Goal: Task Accomplishment & Management: Use online tool/utility

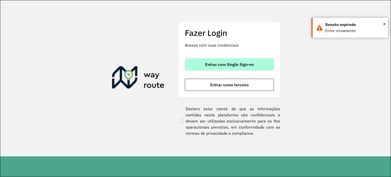
click at [208, 65] on span "Entrar com Single Sign-on" at bounding box center [229, 64] width 49 height 4
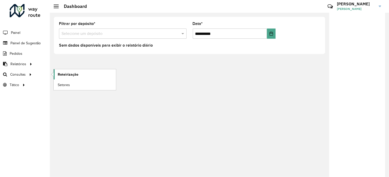
click at [70, 72] on span "Roteirização" at bounding box center [68, 74] width 21 height 5
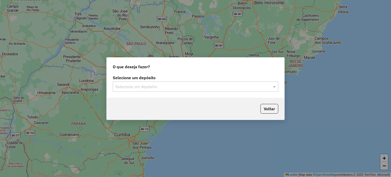
click at [270, 86] on div at bounding box center [195, 86] width 165 height 7
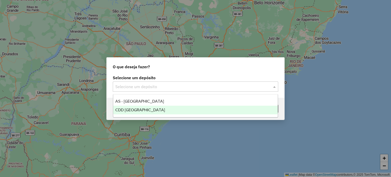
click at [146, 111] on span "CDD [GEOGRAPHIC_DATA]" at bounding box center [140, 110] width 50 height 4
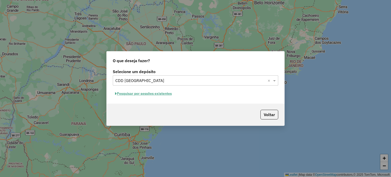
click at [151, 92] on button "Pesquisar por sessões existentes" at bounding box center [143, 94] width 61 height 8
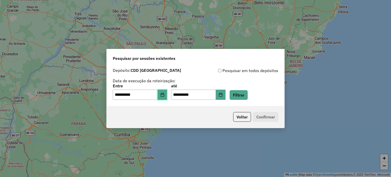
click at [167, 95] on button "Choose Date" at bounding box center [162, 95] width 10 height 10
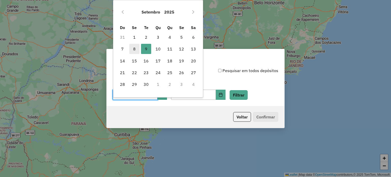
click at [132, 50] on span "8" at bounding box center [134, 49] width 10 height 10
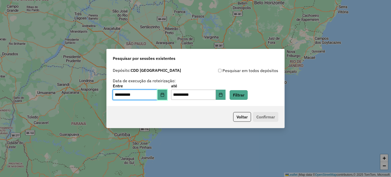
click at [164, 94] on icon "Choose Date" at bounding box center [162, 95] width 4 height 4
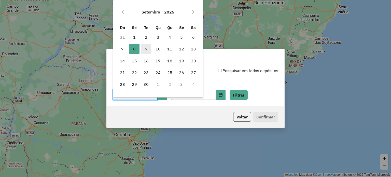
click at [147, 49] on span "9" at bounding box center [146, 49] width 10 height 10
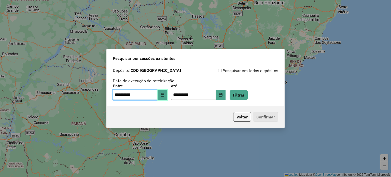
click at [167, 95] on button "Choose Date" at bounding box center [162, 95] width 10 height 10
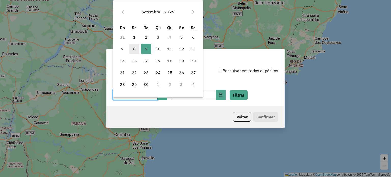
click at [131, 48] on span "8" at bounding box center [134, 49] width 10 height 10
type input "**********"
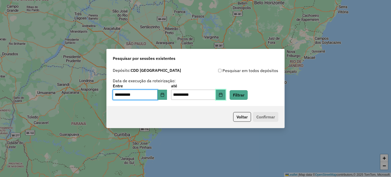
click at [225, 95] on button "Choose Date" at bounding box center [221, 95] width 10 height 10
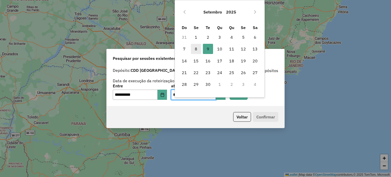
click at [198, 45] on span "8" at bounding box center [196, 49] width 10 height 10
type input "**********"
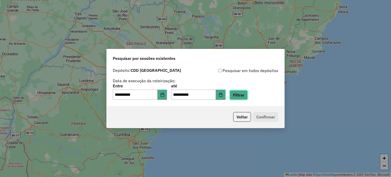
click at [243, 94] on button "Filtrar" at bounding box center [238, 95] width 18 height 10
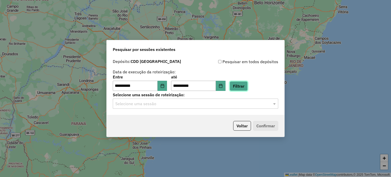
click at [245, 87] on button "Filtrar" at bounding box center [238, 86] width 18 height 10
click at [184, 102] on input "text" at bounding box center [190, 104] width 150 height 6
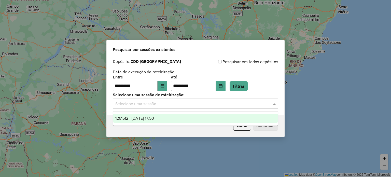
click at [153, 120] on span "1261512 - 08/09/2025 17:50" at bounding box center [134, 118] width 39 height 4
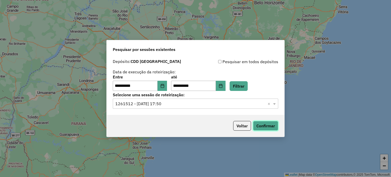
click at [258, 127] on button "Confirmar" at bounding box center [265, 126] width 25 height 10
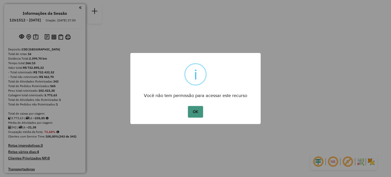
click at [198, 114] on button "OK" at bounding box center [195, 112] width 15 height 12
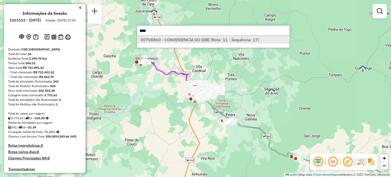
type input "****"
click at [219, 41] on li "00708860 - CONVENIENCIA DO GIBI (Rota: 11 - Sequência: 17)" at bounding box center [213, 40] width 152 height 8
select select "**********"
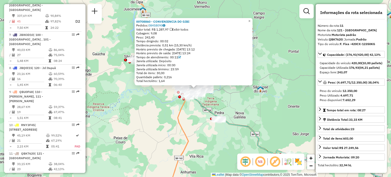
scroll to position [489, 0]
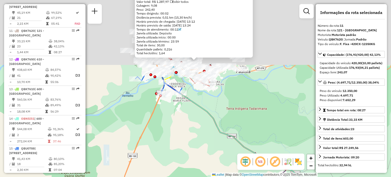
drag, startPoint x: 216, startPoint y: 35, endPoint x: 219, endPoint y: 116, distance: 80.7
click at [224, 133] on div "00708860 - CONVENIENCIA DO GIBI Pedidos: 08458090 Valor total: R$ 1.287,97 Exib…" at bounding box center [195, 88] width 391 height 177
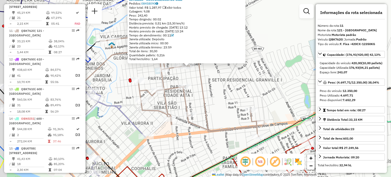
drag, startPoint x: 187, startPoint y: 63, endPoint x: 199, endPoint y: 81, distance: 21.0
click at [199, 81] on icon at bounding box center [182, 72] width 164 height 129
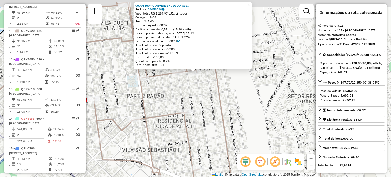
drag, startPoint x: 192, startPoint y: 71, endPoint x: 204, endPoint y: 96, distance: 28.1
click at [209, 99] on div "Rota 2 - Placa QBK7660 00708887 - PASTELARIA PARADA OB Rota 2 - Placa QBK7660 0…" at bounding box center [195, 88] width 391 height 177
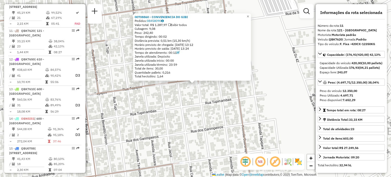
drag, startPoint x: 202, startPoint y: 89, endPoint x: 204, endPoint y: 97, distance: 8.9
click at [204, 97] on div "Rota 2 - Placa QBK7660 00708887 - PASTELARIA PARADA OB Rota 2 - Placa QBK7660 0…" at bounding box center [195, 88] width 391 height 177
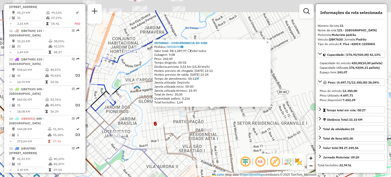
drag, startPoint x: 215, startPoint y: 104, endPoint x: 221, endPoint y: 113, distance: 11.0
click at [223, 126] on div "Rota 2 - Placa QBK7660 00708887 - PASTELARIA PARADA OB Rota 2 - Placa QBK7660 0…" at bounding box center [195, 88] width 391 height 177
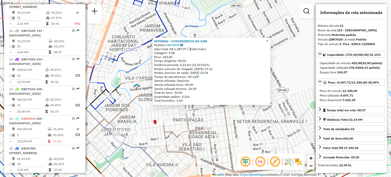
click at [268, 39] on span "×" at bounding box center [267, 40] width 2 height 4
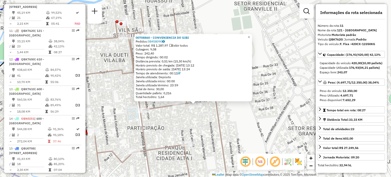
drag, startPoint x: 208, startPoint y: 92, endPoint x: 219, endPoint y: 115, distance: 25.0
click at [219, 115] on icon at bounding box center [183, 114] width 328 height 212
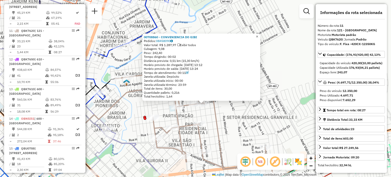
click at [258, 35] on span "×" at bounding box center [257, 36] width 2 height 4
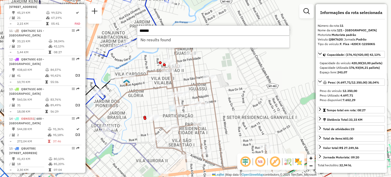
drag, startPoint x: 157, startPoint y: 30, endPoint x: 129, endPoint y: 31, distance: 27.2
click at [132, 31] on hb-router-mapa "Informações da Sessão 1261512 - 08/09/2025 Criação: 06/09/2025 17:50 Depósito: …" at bounding box center [195, 88] width 391 height 177
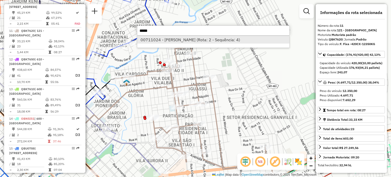
type input "*****"
click at [178, 39] on li "00711024 - VALDEMIR VICENTE COSTA JUNIOR (Rota: 2 - Sequência: 4)" at bounding box center [213, 40] width 152 height 8
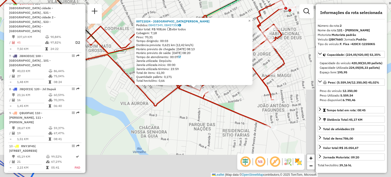
scroll to position [228, 0]
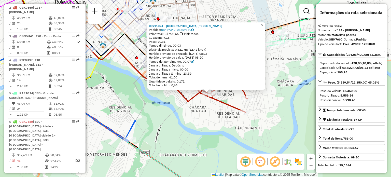
click at [263, 25] on span "×" at bounding box center [262, 25] width 2 height 4
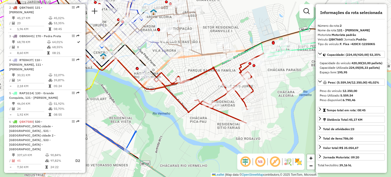
drag, startPoint x: 266, startPoint y: 79, endPoint x: 266, endPoint y: 89, distance: 9.7
click at [266, 89] on div "Janela de atendimento Grade de atendimento Capacidade Transportadoras Veículos …" at bounding box center [195, 88] width 391 height 177
click at [298, 163] on img at bounding box center [298, 161] width 8 height 8
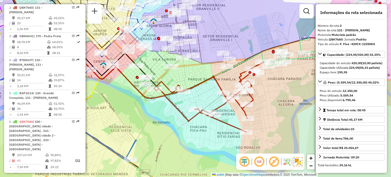
drag, startPoint x: 278, startPoint y: 114, endPoint x: 278, endPoint y: 118, distance: 4.1
click at [278, 118] on div "Janela de atendimento Grade de atendimento Capacidade Transportadoras Veículos …" at bounding box center [195, 88] width 391 height 177
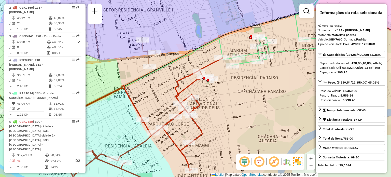
drag, startPoint x: 285, startPoint y: 69, endPoint x: 270, endPoint y: 83, distance: 20.7
click at [271, 83] on div "Janela de atendimento Grade de atendimento Capacidade Transportadoras Veículos …" at bounding box center [195, 88] width 391 height 177
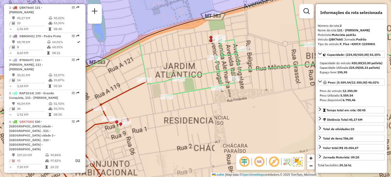
drag, startPoint x: 268, startPoint y: 84, endPoint x: 249, endPoint y: 94, distance: 21.6
click at [249, 94] on div "Janela de atendimento Grade de atendimento Capacidade Transportadoras Veículos …" at bounding box center [195, 88] width 391 height 177
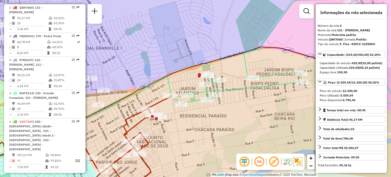
drag, startPoint x: 266, startPoint y: 83, endPoint x: 251, endPoint y: 83, distance: 14.8
click at [251, 83] on div "Janela de atendimento Grade de atendimento Capacidade Transportadoras Veículos …" at bounding box center [195, 88] width 391 height 177
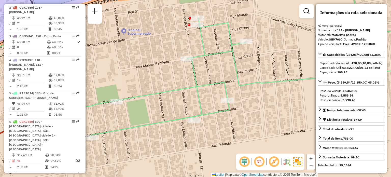
drag, startPoint x: 226, startPoint y: 101, endPoint x: 260, endPoint y: 99, distance: 33.8
click at [259, 100] on div "Janela de atendimento Grade de atendimento Capacidade Transportadoras Veículos …" at bounding box center [195, 88] width 391 height 177
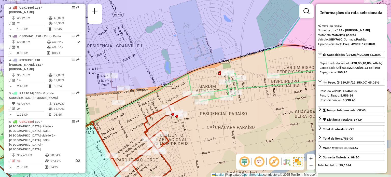
drag, startPoint x: 285, startPoint y: 95, endPoint x: 267, endPoint y: 83, distance: 21.9
click at [267, 83] on div "Janela de atendimento Grade de atendimento Capacidade Transportadoras Veículos …" at bounding box center [195, 88] width 391 height 177
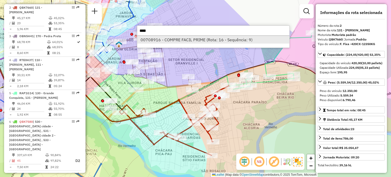
type input "****"
click at [178, 43] on li "00708916 - COMPRE FACIL PRIME (Rota: 16 - Sequência: 9)" at bounding box center [213, 40] width 152 height 8
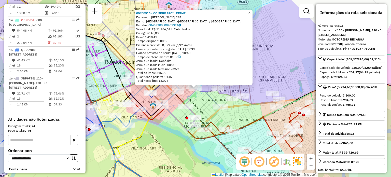
scroll to position [588, 0]
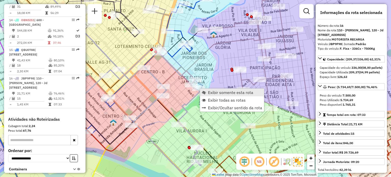
click at [216, 93] on span "Exibir somente esta rota" at bounding box center [230, 92] width 45 height 4
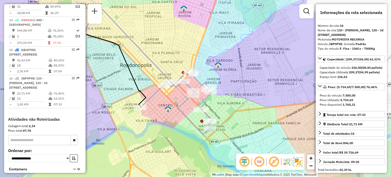
drag, startPoint x: 275, startPoint y: 113, endPoint x: 223, endPoint y: 96, distance: 55.0
click at [223, 96] on div "Janela de atendimento Grade de atendimento Capacidade Transportadoras Veículos …" at bounding box center [195, 88] width 391 height 177
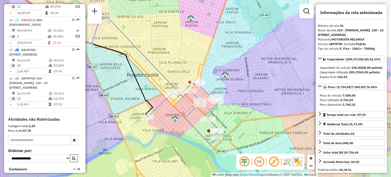
drag, startPoint x: 239, startPoint y: 84, endPoint x: 263, endPoint y: 60, distance: 34.5
click at [250, 83] on div "Janela de atendimento Grade de atendimento Capacidade Transportadoras Veículos …" at bounding box center [195, 88] width 391 height 177
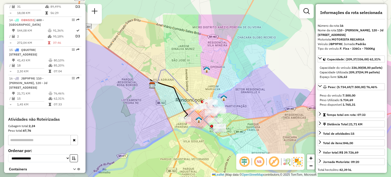
drag, startPoint x: 251, startPoint y: 83, endPoint x: 245, endPoint y: 96, distance: 13.8
click at [245, 105] on div "Janela de atendimento Grade de atendimento Capacidade Transportadoras Veículos …" at bounding box center [195, 88] width 391 height 177
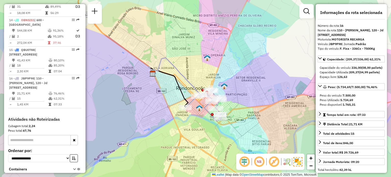
drag, startPoint x: 246, startPoint y: 116, endPoint x: 245, endPoint y: 98, distance: 18.4
click at [247, 101] on div "Janela de atendimento Grade de atendimento Capacidade Transportadoras Veículos …" at bounding box center [195, 88] width 391 height 177
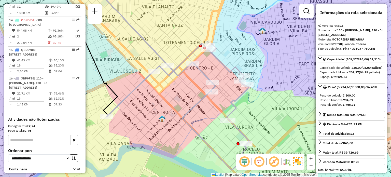
drag, startPoint x: 225, startPoint y: 105, endPoint x: 245, endPoint y: 105, distance: 20.1
click at [245, 105] on div "Janela de atendimento Grade de atendimento Capacidade Transportadoras Veículos …" at bounding box center [195, 88] width 391 height 177
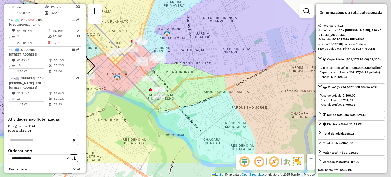
drag, startPoint x: 279, startPoint y: 96, endPoint x: 201, endPoint y: 63, distance: 85.2
click at [201, 64] on div "Janela de atendimento Grade de atendimento Capacidade Transportadoras Veículos …" at bounding box center [195, 88] width 391 height 177
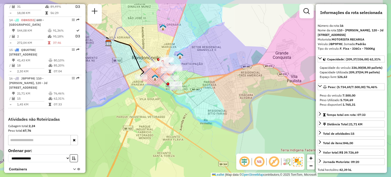
drag, startPoint x: 293, startPoint y: 102, endPoint x: 283, endPoint y: 110, distance: 12.8
click at [283, 110] on div "Janela de atendimento Grade de atendimento Capacidade Transportadoras Veículos …" at bounding box center [195, 88] width 391 height 177
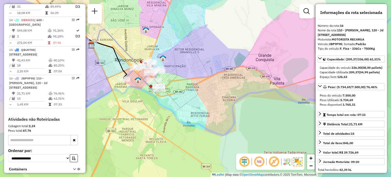
click at [267, 107] on div "Janela de atendimento Grade de atendimento Capacidade Transportadoras Veículos …" at bounding box center [195, 88] width 391 height 177
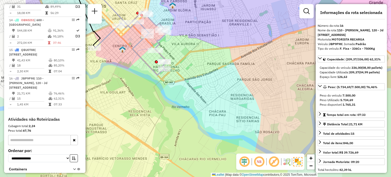
drag, startPoint x: 234, startPoint y: 107, endPoint x: 272, endPoint y: 110, distance: 38.5
click at [272, 110] on div "Janela de atendimento Grade de atendimento Capacidade Transportadoras Veículos …" at bounding box center [195, 88] width 391 height 177
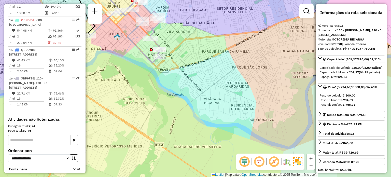
drag, startPoint x: 280, startPoint y: 126, endPoint x: 273, endPoint y: 112, distance: 15.4
click at [273, 112] on div "Janela de atendimento Grade de atendimento Capacidade Transportadoras Veículos …" at bounding box center [195, 88] width 391 height 177
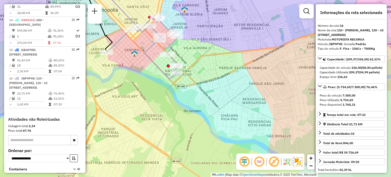
drag, startPoint x: 254, startPoint y: 101, endPoint x: 256, endPoint y: 108, distance: 6.5
click at [256, 108] on div "Janela de atendimento Grade de atendimento Capacidade Transportadoras Veículos …" at bounding box center [195, 88] width 391 height 177
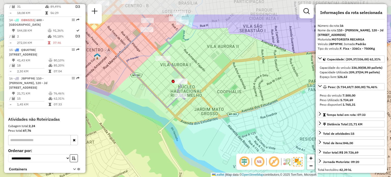
drag, startPoint x: 205, startPoint y: 75, endPoint x: 250, endPoint y: 114, distance: 60.0
click at [250, 114] on div "Janela de atendimento Grade de atendimento Capacidade Transportadoras Veículos …" at bounding box center [195, 88] width 391 height 177
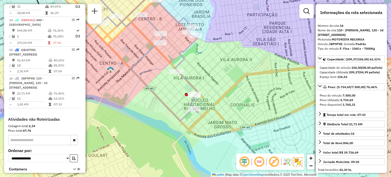
drag, startPoint x: 234, startPoint y: 91, endPoint x: 237, endPoint y: 93, distance: 3.4
click at [236, 93] on div "Janela de atendimento Grade de atendimento Capacidade Transportadoras Veículos …" at bounding box center [195, 88] width 391 height 177
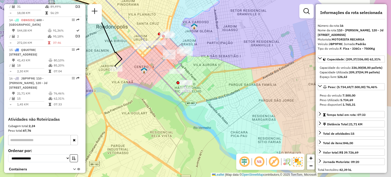
drag, startPoint x: 272, startPoint y: 61, endPoint x: 219, endPoint y: 41, distance: 56.7
click at [219, 42] on div "Janela de atendimento Grade de atendimento Capacidade Transportadoras Veículos …" at bounding box center [195, 88] width 391 height 177
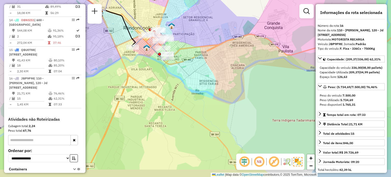
drag, startPoint x: 262, startPoint y: 72, endPoint x: 244, endPoint y: 66, distance: 19.0
click at [244, 66] on div "Janela de atendimento Grade de atendimento Capacidade Transportadoras Veículos …" at bounding box center [195, 88] width 391 height 177
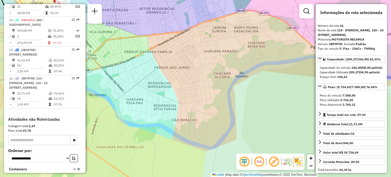
drag, startPoint x: 241, startPoint y: 64, endPoint x: 244, endPoint y: 72, distance: 8.7
click at [244, 72] on div "Janela de atendimento Grade de atendimento Capacidade Transportadoras Veículos …" at bounding box center [195, 88] width 391 height 177
